Goal: Check status: Check status

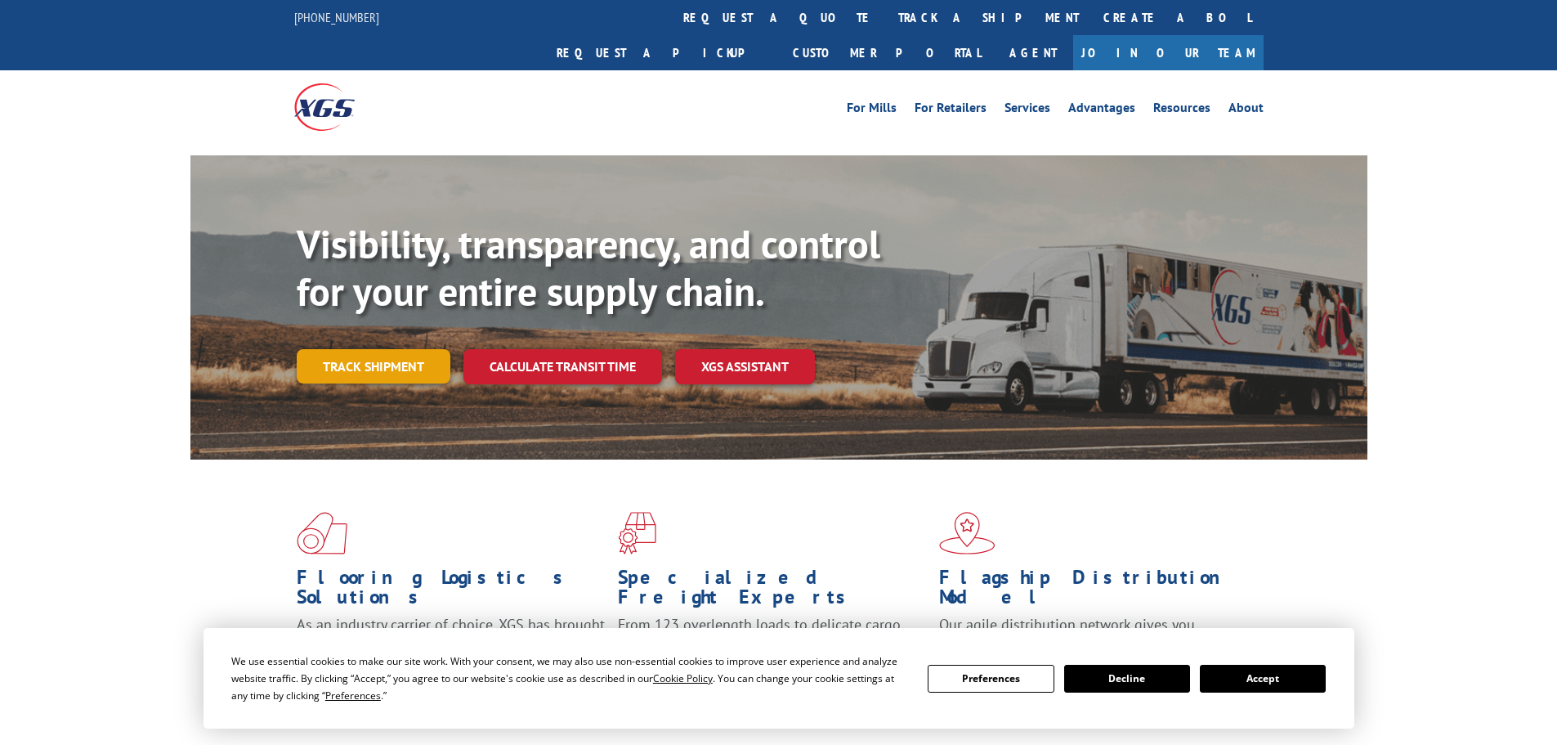
click at [427, 349] on link "Track shipment" at bounding box center [374, 366] width 154 height 34
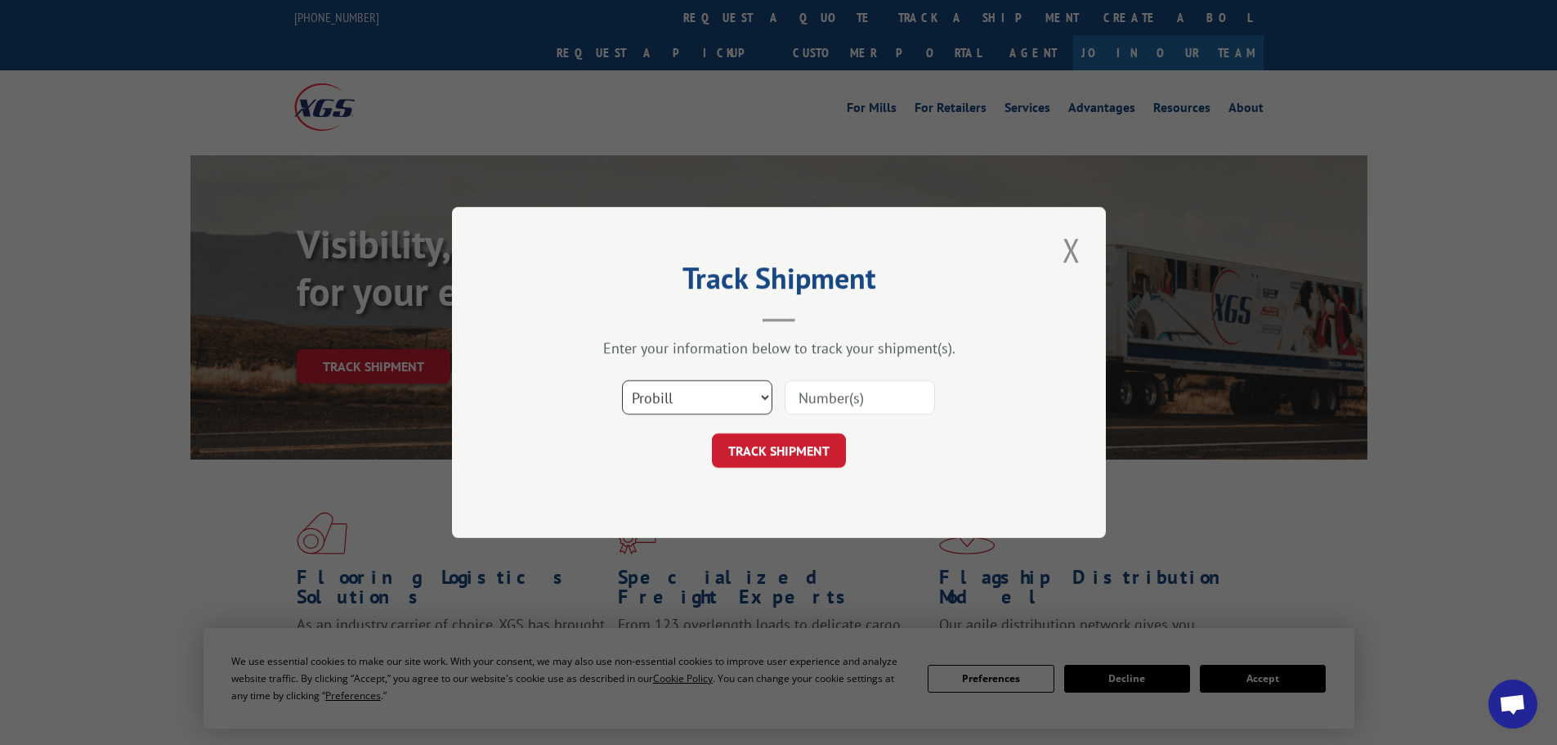
click at [685, 408] on select "Select category... Probill BOL PO" at bounding box center [697, 397] width 150 height 34
click at [622, 380] on select "Select category... Probill BOL PO" at bounding box center [697, 397] width 150 height 34
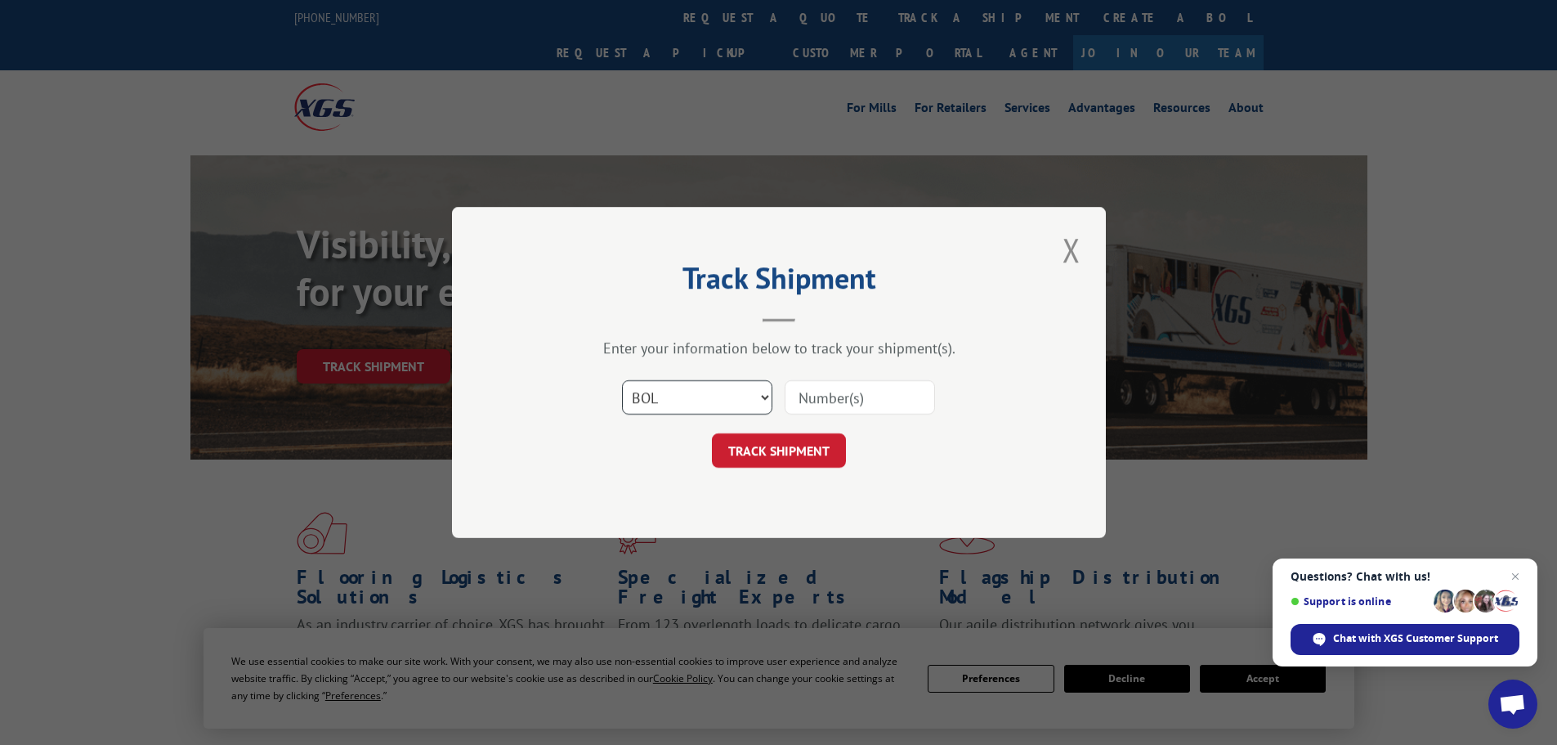
drag, startPoint x: 635, startPoint y: 383, endPoint x: 649, endPoint y: 404, distance: 25.4
click at [635, 383] on select "Select category... Probill BOL PO" at bounding box center [697, 397] width 150 height 34
select select "po"
click at [622, 380] on select "Select category... Probill BOL PO" at bounding box center [697, 397] width 150 height 34
click at [808, 401] on input at bounding box center [860, 397] width 150 height 34
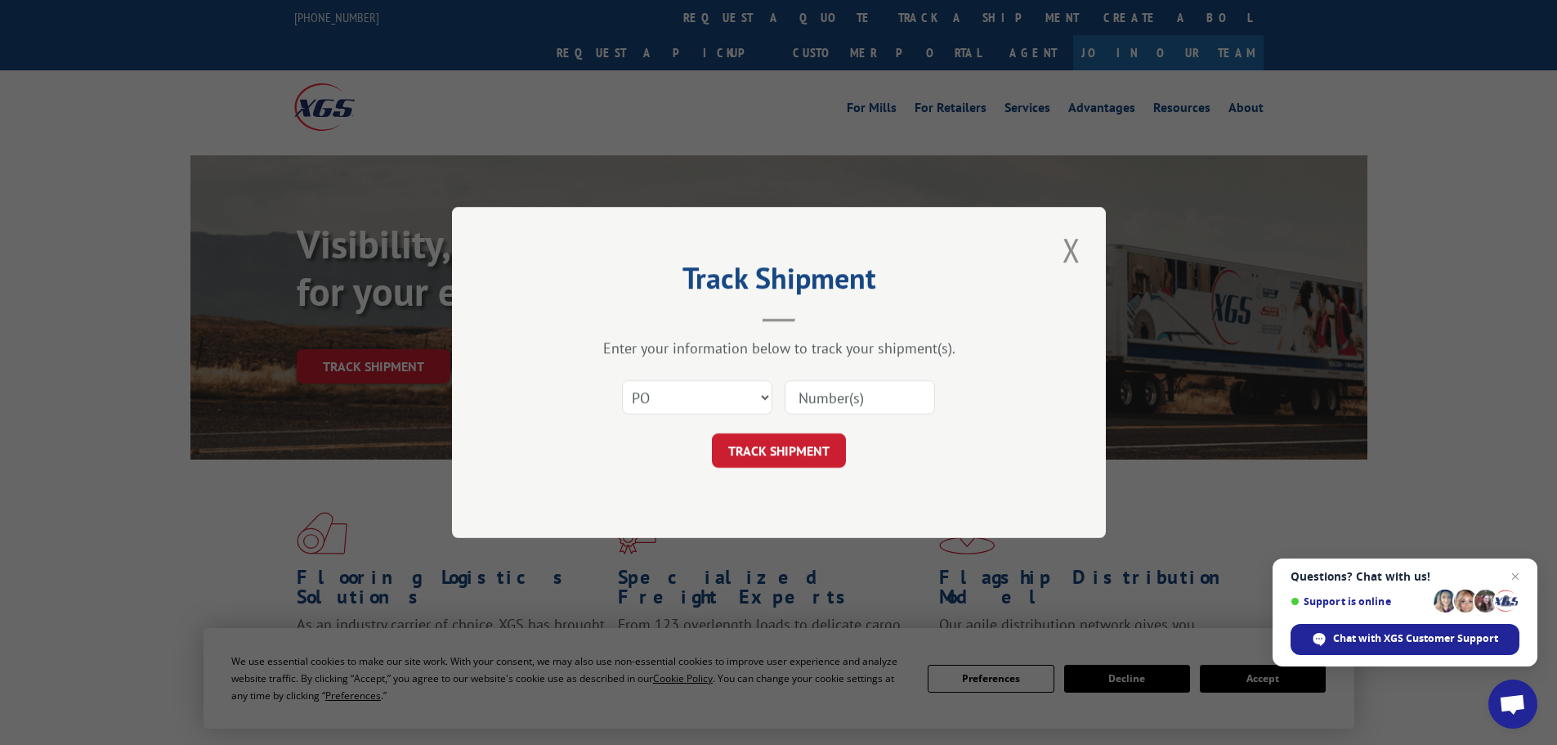
paste input "83548437"
type input "83548437"
click at [797, 452] on button "TRACK SHIPMENT" at bounding box center [779, 450] width 134 height 34
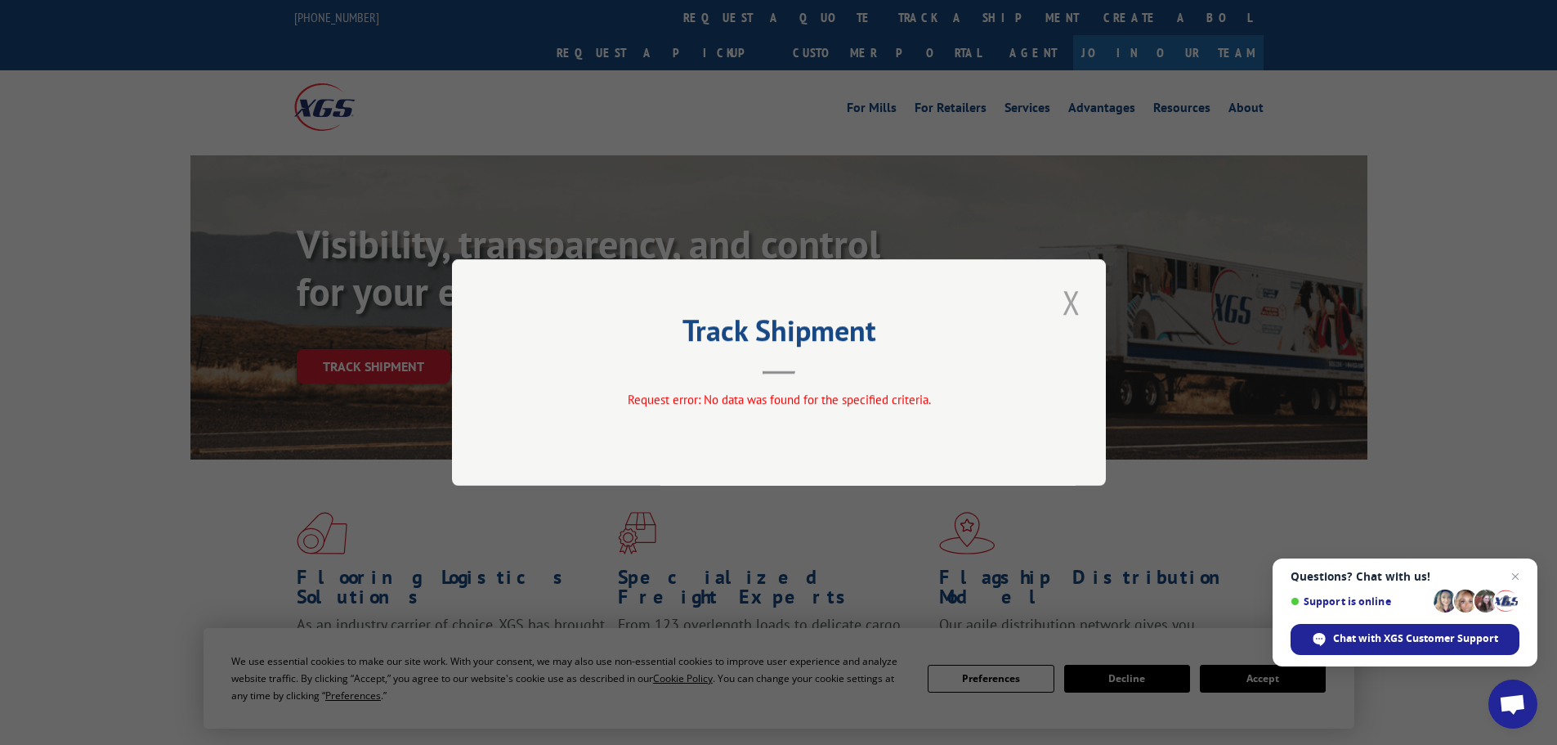
click at [1071, 302] on button "Close modal" at bounding box center [1072, 302] width 28 height 45
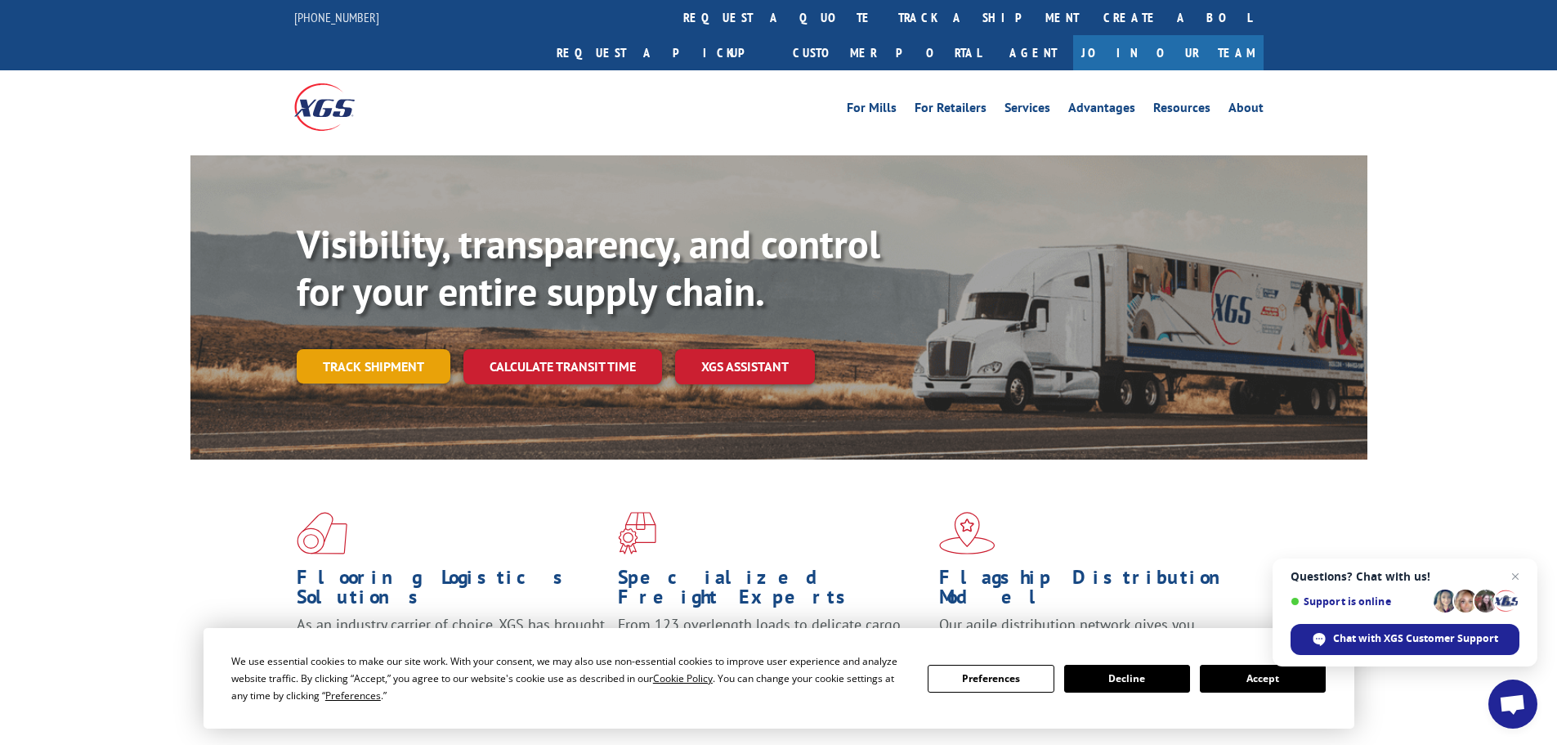
click at [397, 349] on link "Track shipment" at bounding box center [374, 366] width 154 height 34
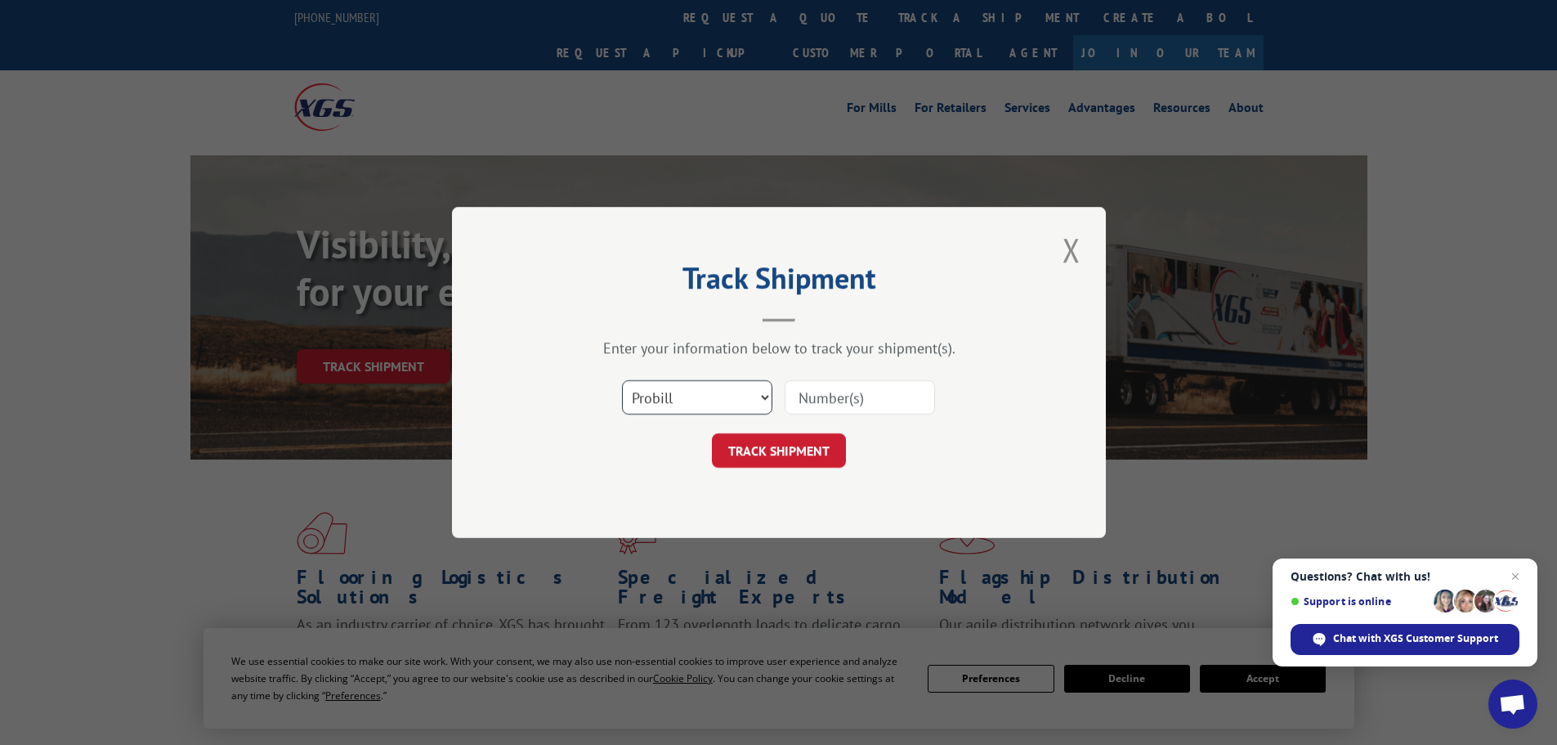
click at [701, 398] on select "Select category... Probill BOL PO" at bounding box center [697, 397] width 150 height 34
select select "bol"
click at [622, 380] on select "Select category... Probill BOL PO" at bounding box center [697, 397] width 150 height 34
click at [804, 408] on input at bounding box center [860, 397] width 150 height 34
paste input "00889690116846020"
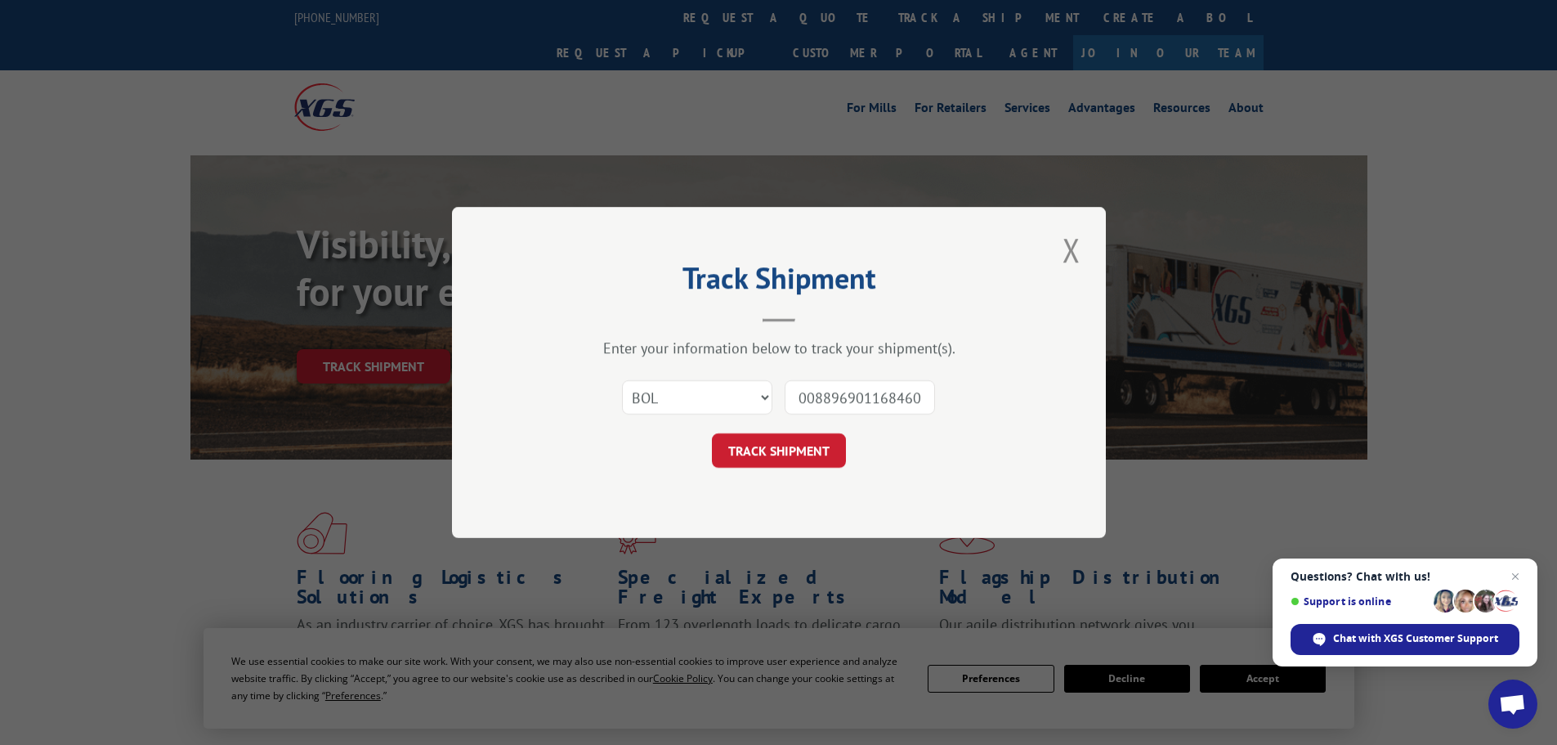
scroll to position [0, 17]
type input "00889690116846020"
click at [795, 461] on button "TRACK SHIPMENT" at bounding box center [779, 450] width 134 height 34
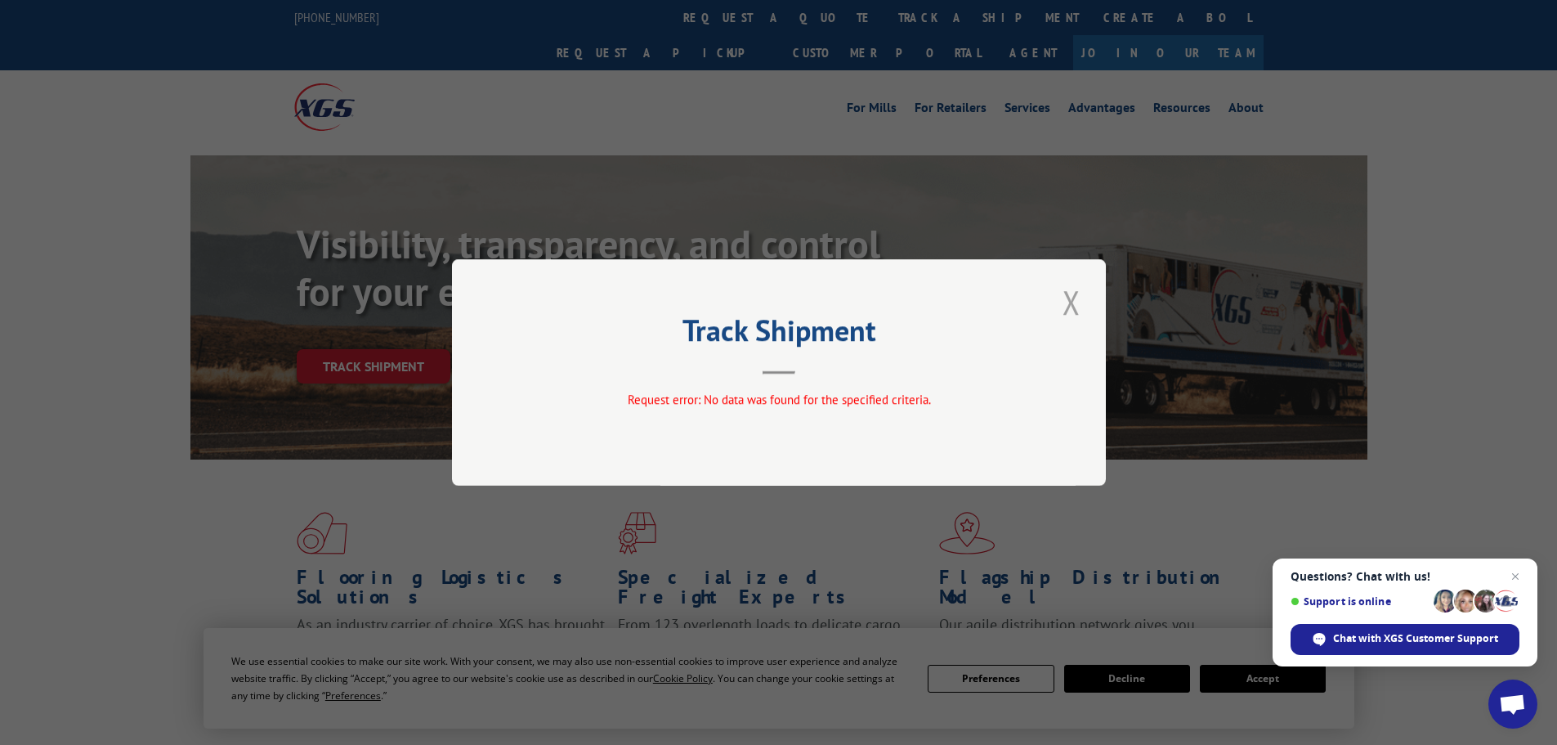
click at [1070, 295] on button "Close modal" at bounding box center [1072, 302] width 28 height 45
